Goal: Task Accomplishment & Management: Use online tool/utility

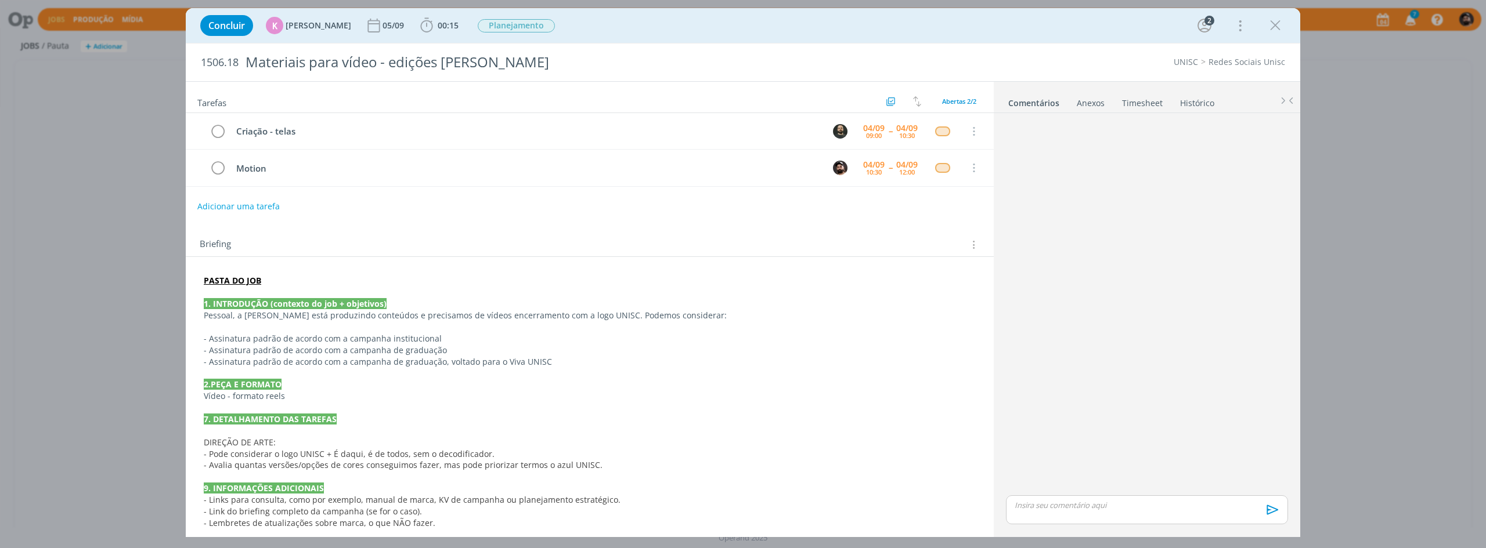
drag, startPoint x: 1271, startPoint y: 26, endPoint x: 1017, endPoint y: 121, distance: 270.7
click at [1271, 26] on icon "dialog" at bounding box center [1274, 25] width 17 height 17
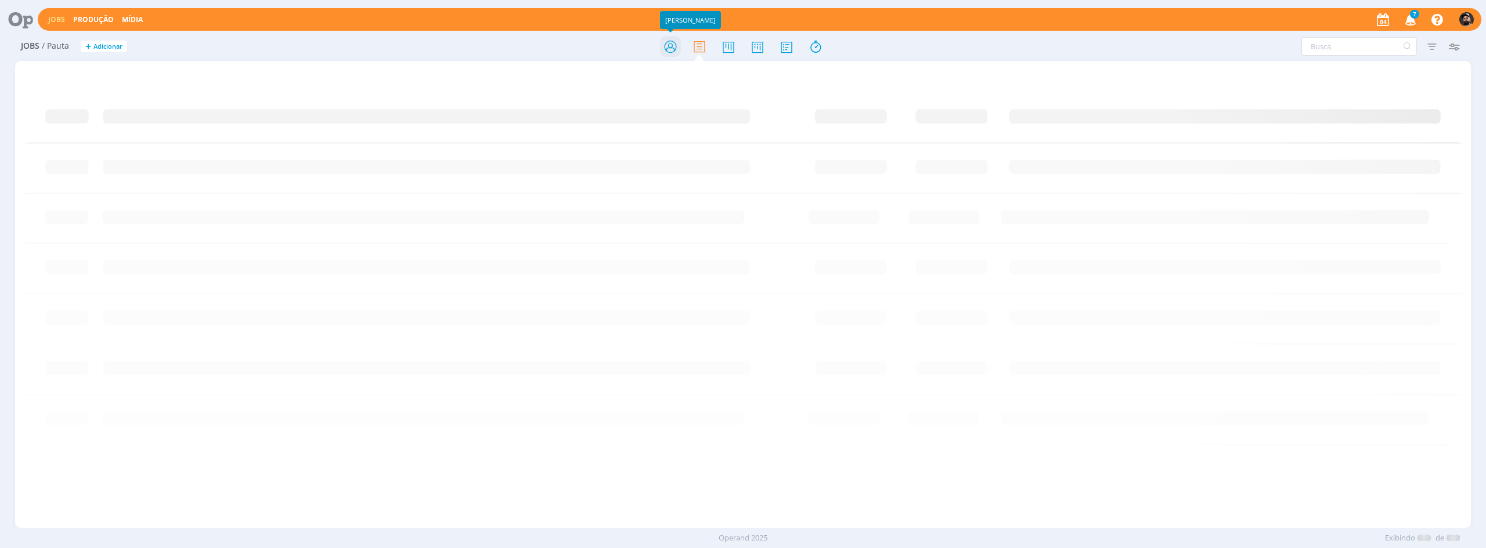
click at [673, 48] on icon at bounding box center [670, 46] width 21 height 23
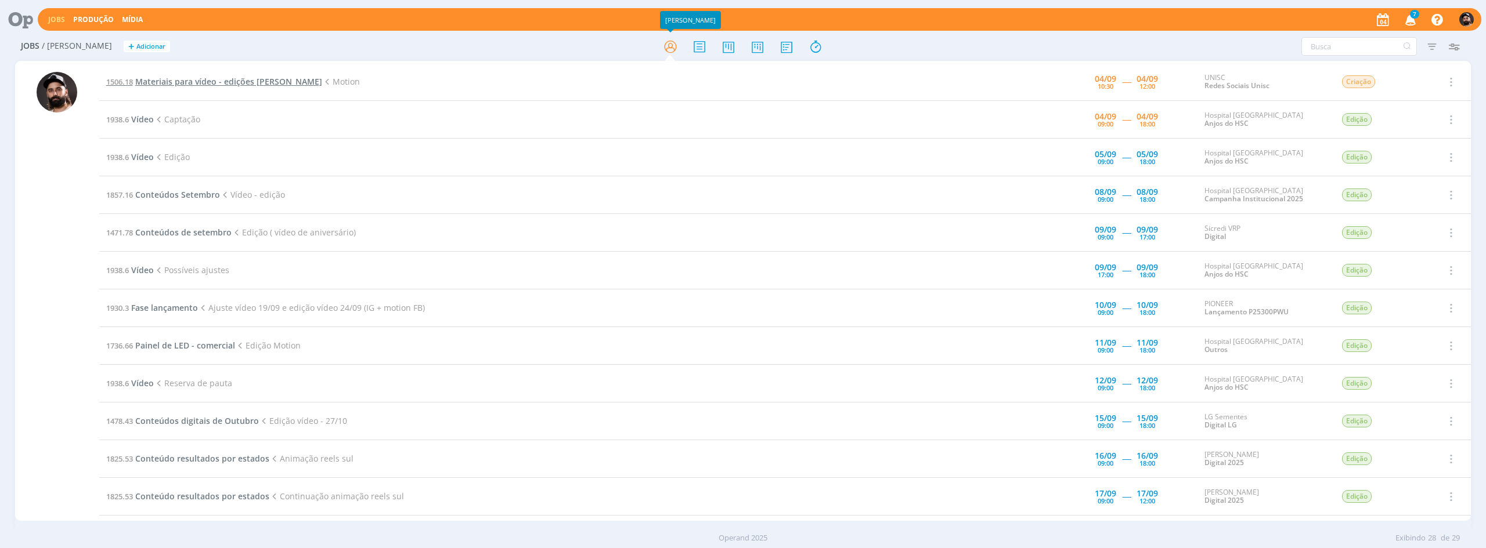
click at [233, 78] on span "Materiais para vídeo - edições [PERSON_NAME]" at bounding box center [228, 81] width 187 height 11
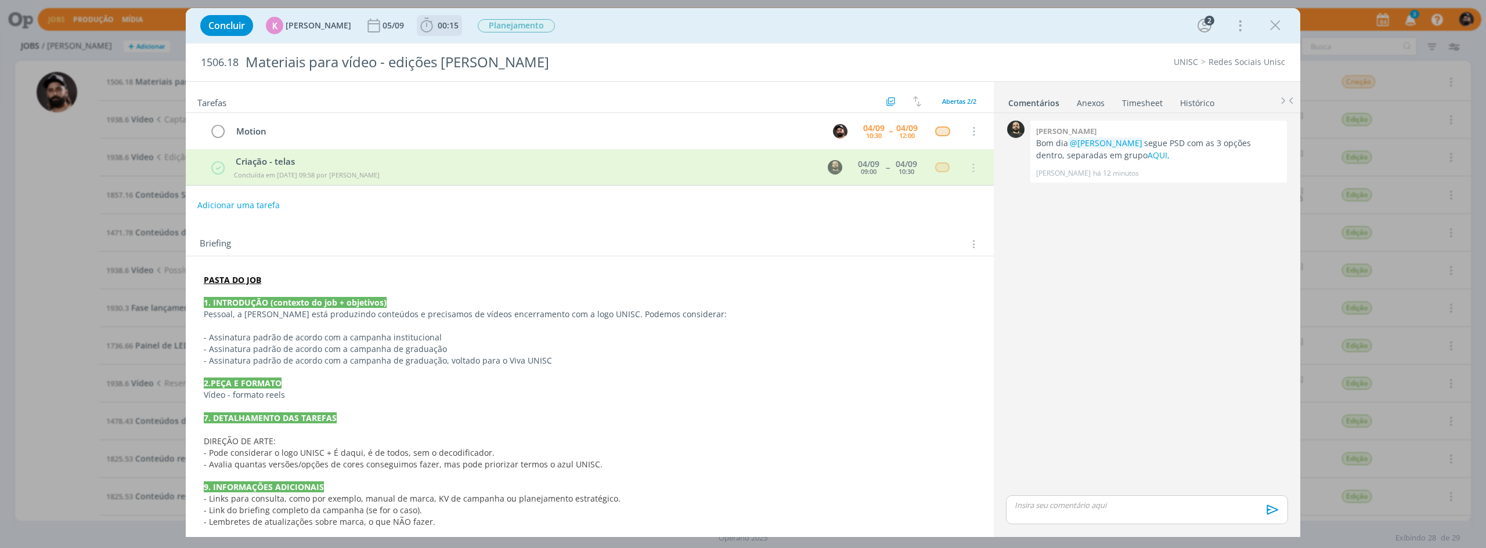
click at [426, 28] on icon "dialog" at bounding box center [426, 25] width 17 height 17
click at [441, 50] on icon "dialog" at bounding box center [443, 51] width 20 height 15
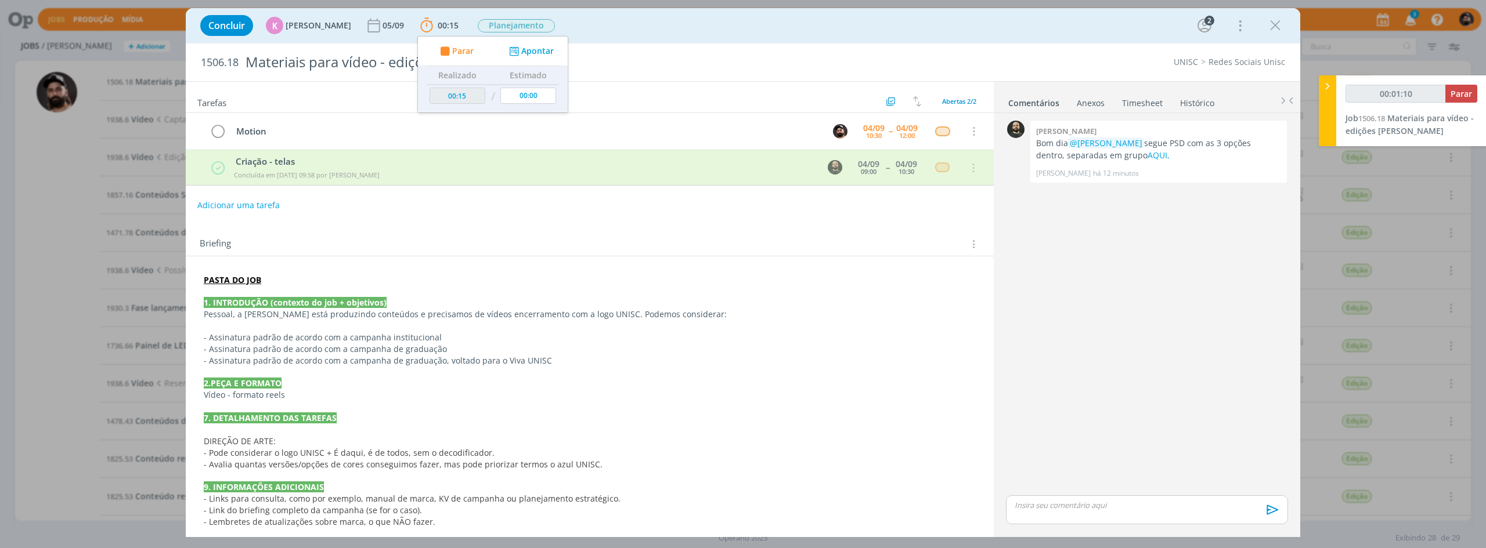
click at [647, 490] on p "9. INFORMAÇÕES ADICIONAIS" at bounding box center [590, 488] width 772 height 12
type input "00:30:06"
